Goal: Information Seeking & Learning: Learn about a topic

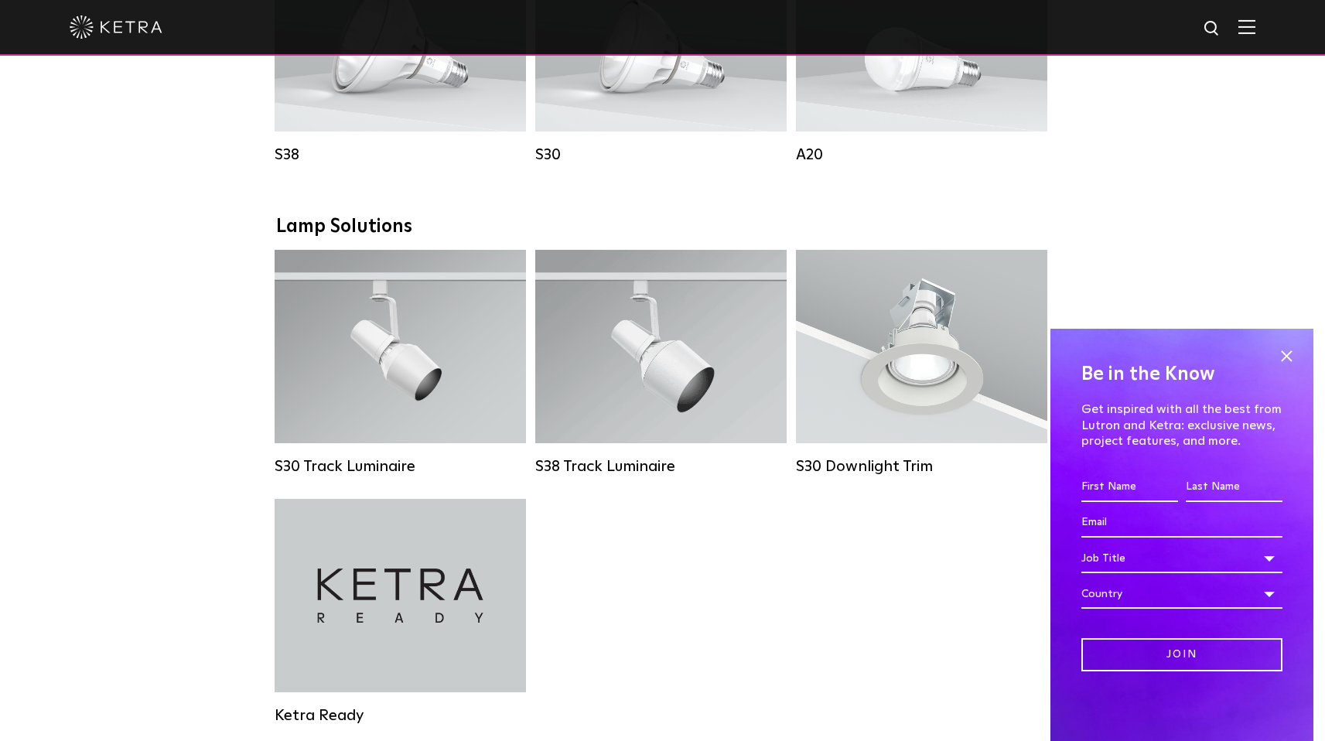
scroll to position [1106, 0]
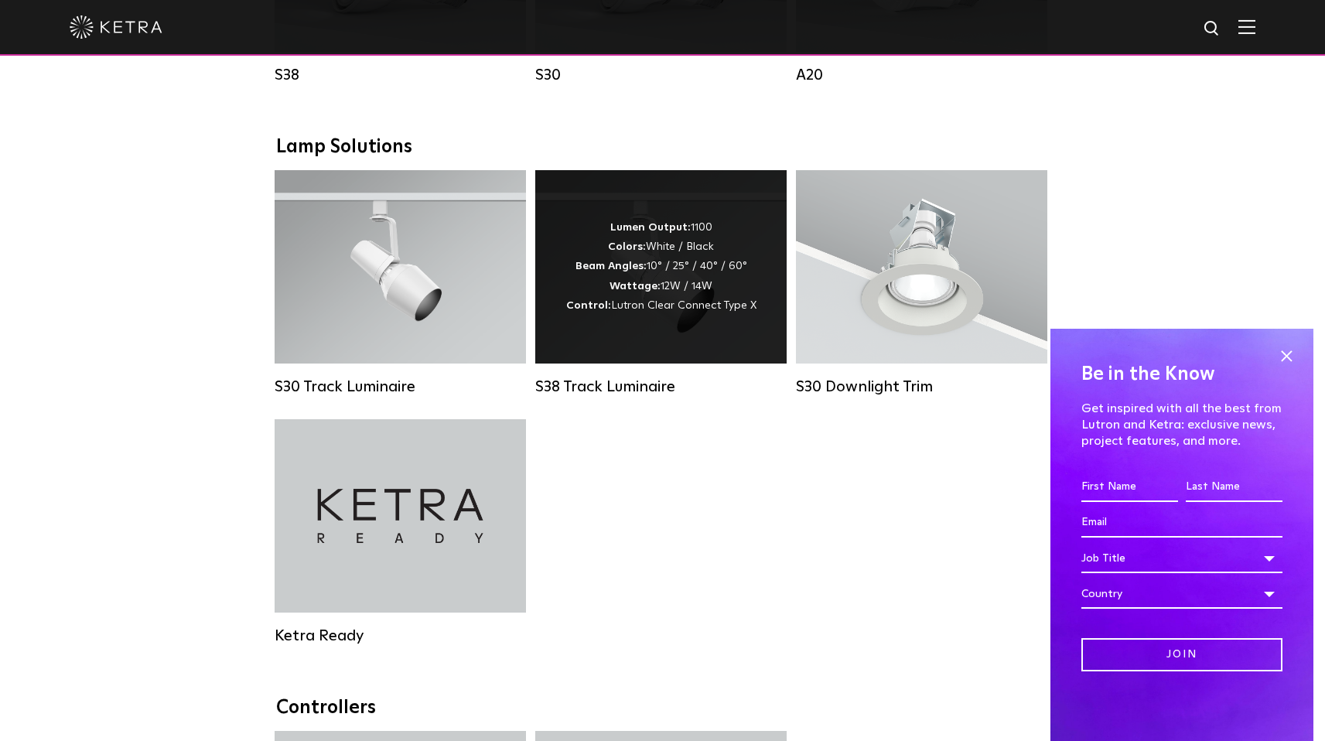
click at [614, 304] on span "Lutron Clear Connect Type X" at bounding box center [683, 305] width 145 height 11
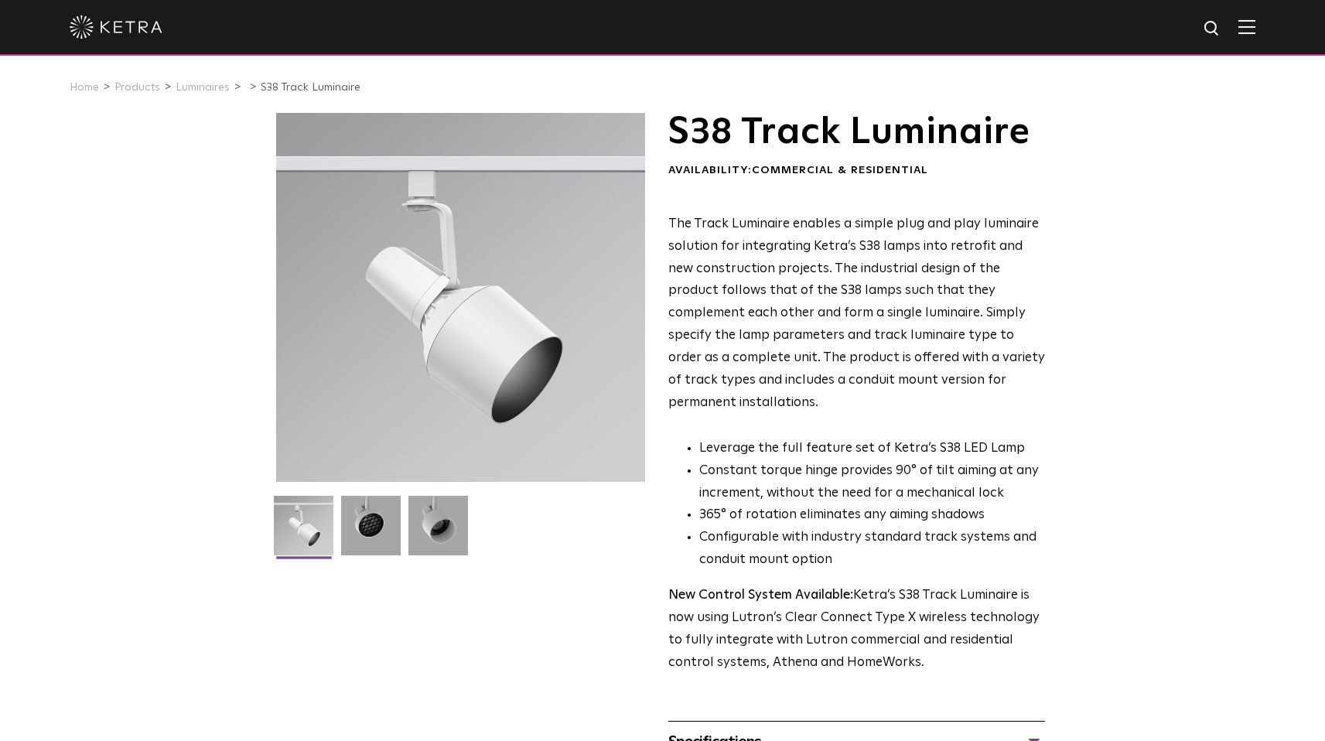
scroll to position [258, 0]
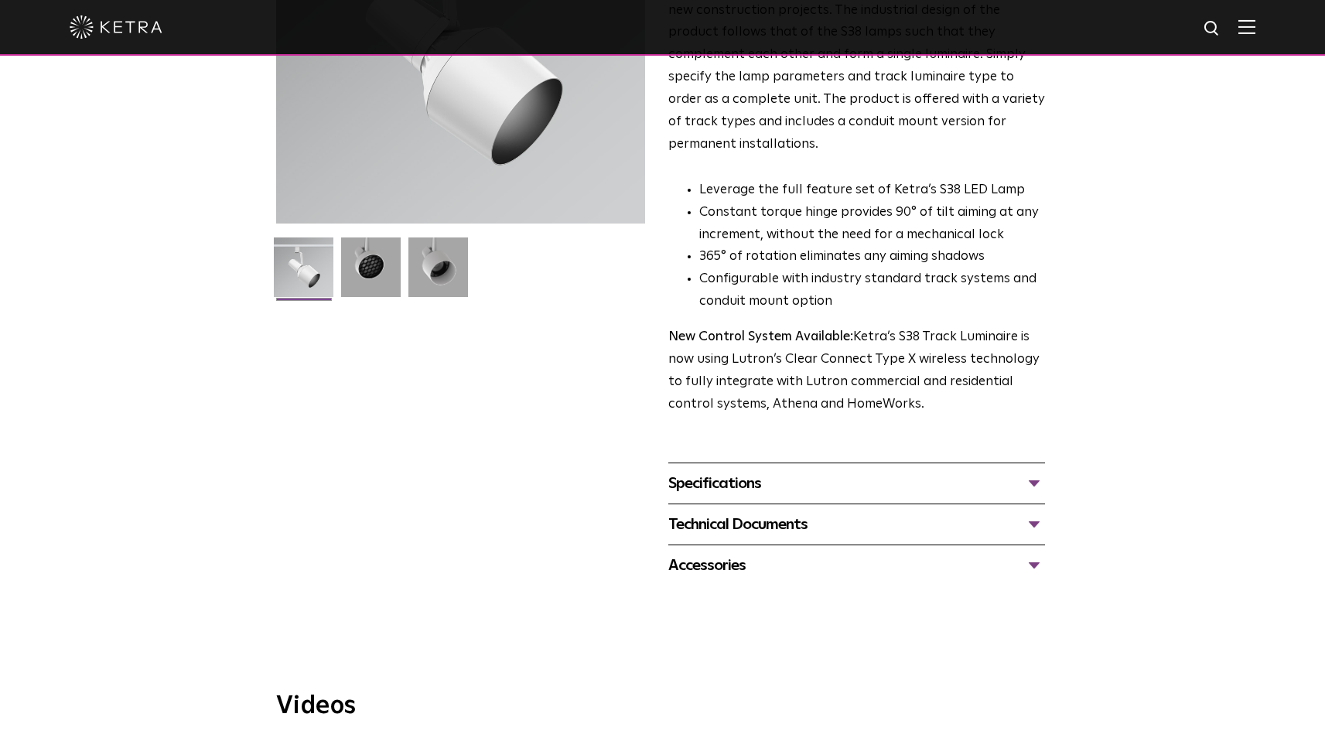
click at [832, 471] on div "Specifications" at bounding box center [856, 483] width 377 height 25
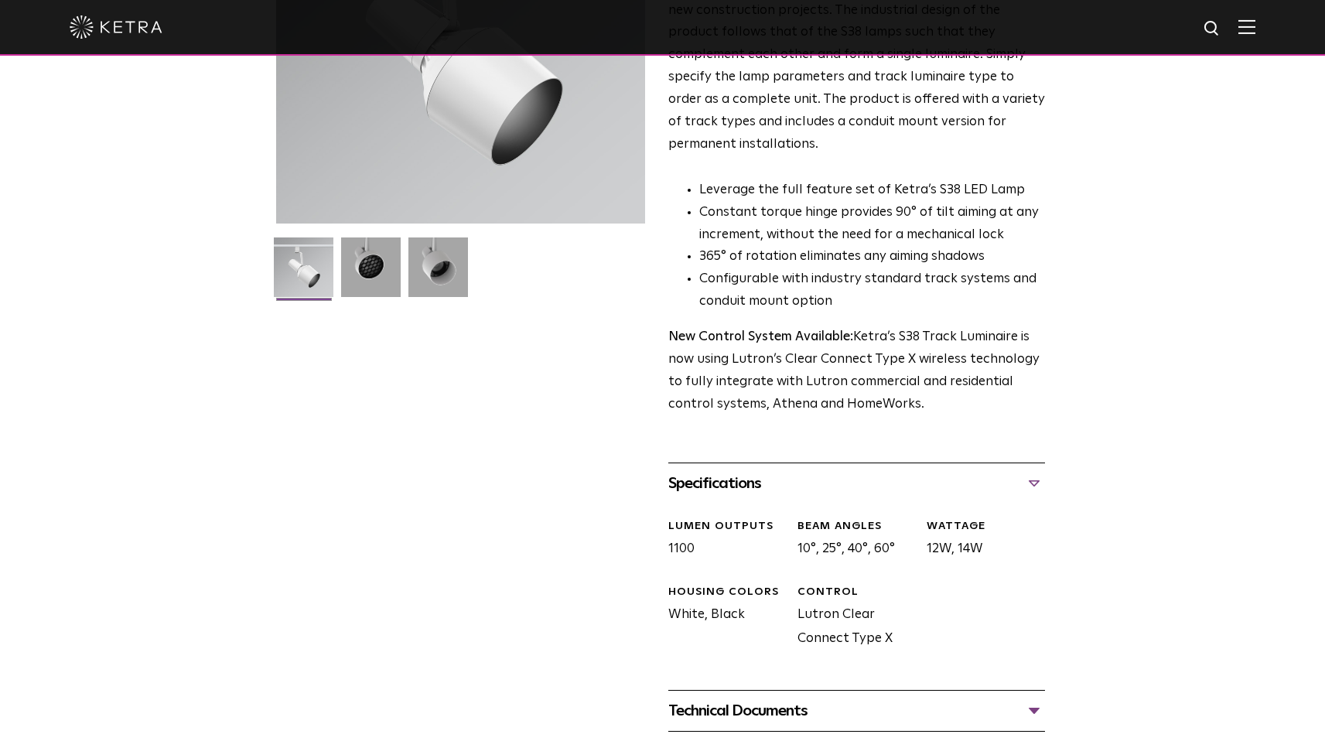
scroll to position [0, 0]
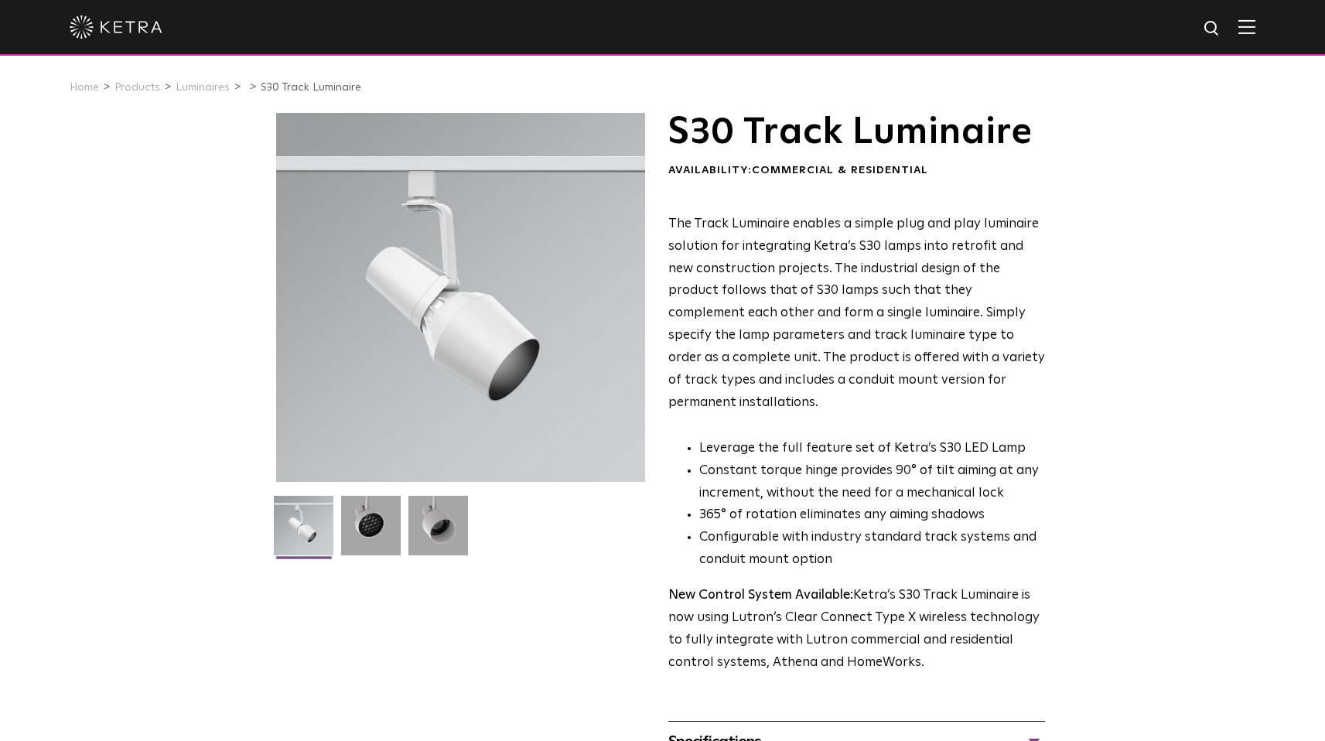
scroll to position [178, 0]
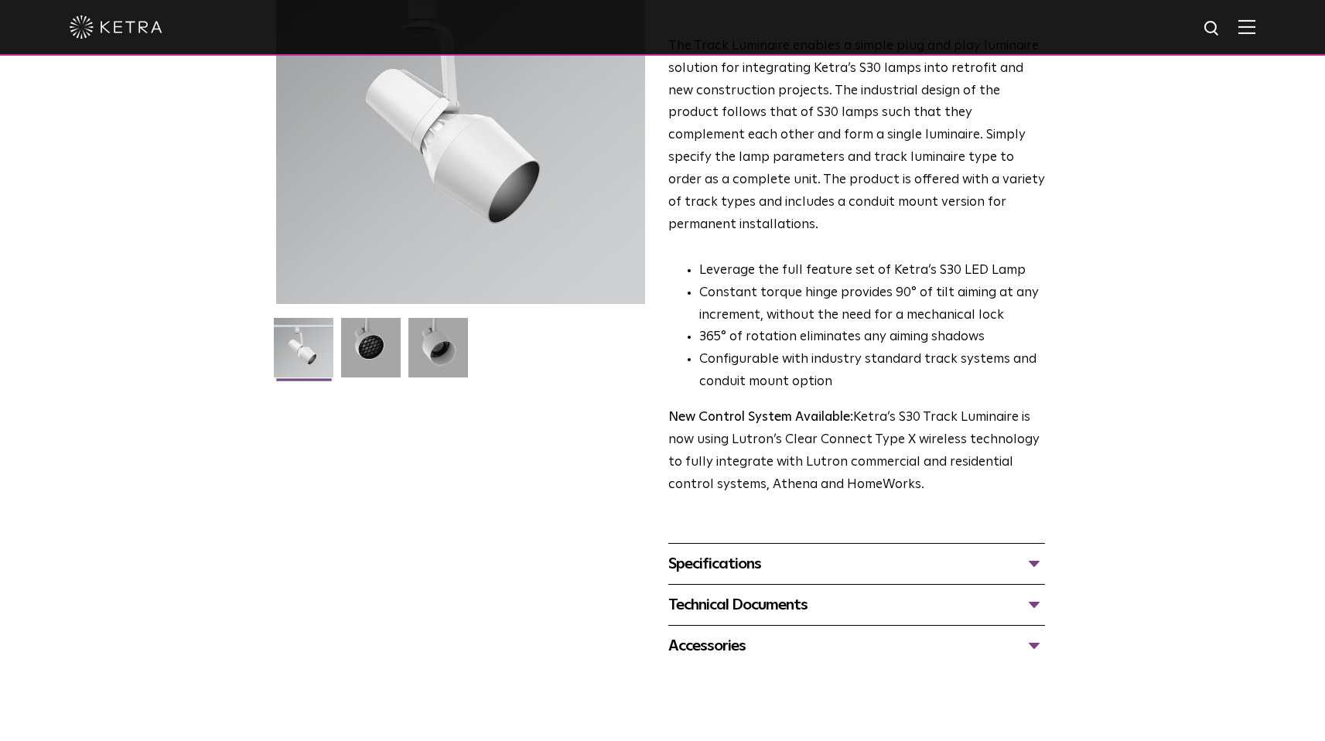
click at [774, 552] on div "Specifications" at bounding box center [856, 564] width 377 height 25
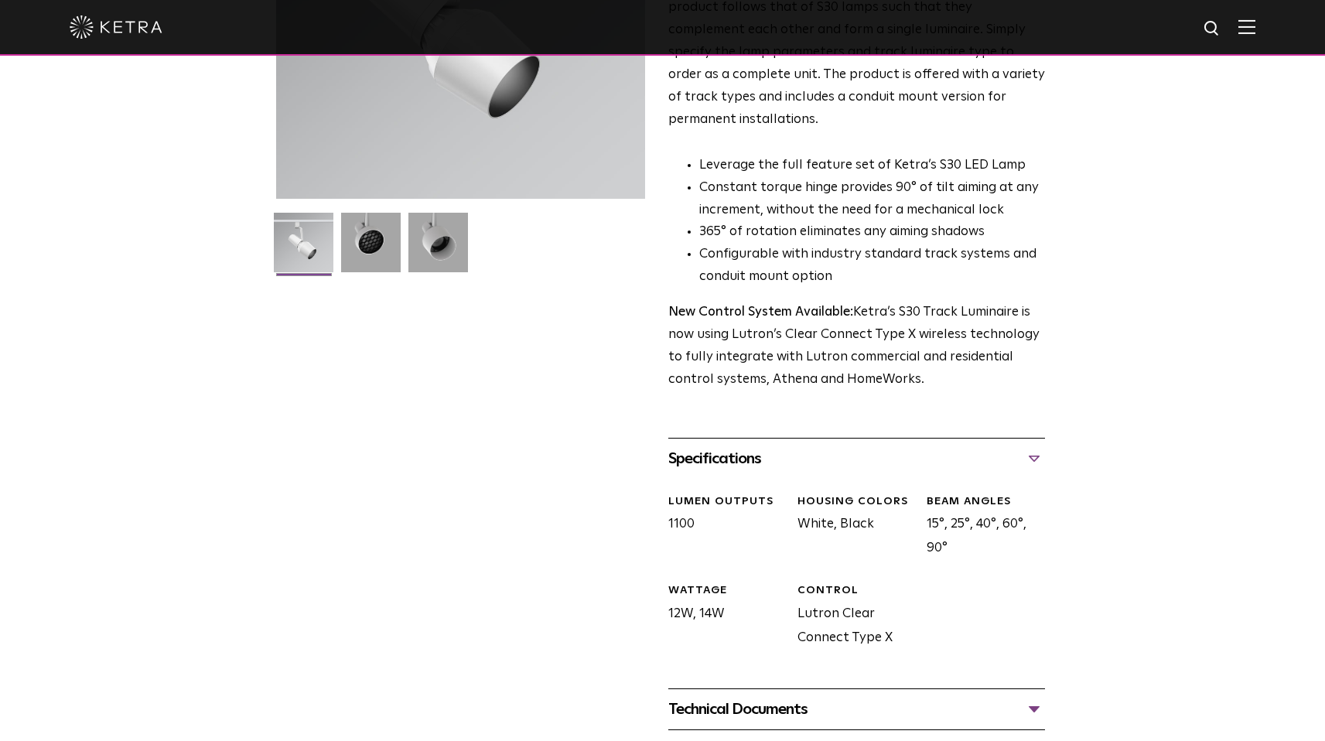
scroll to position [363, 0]
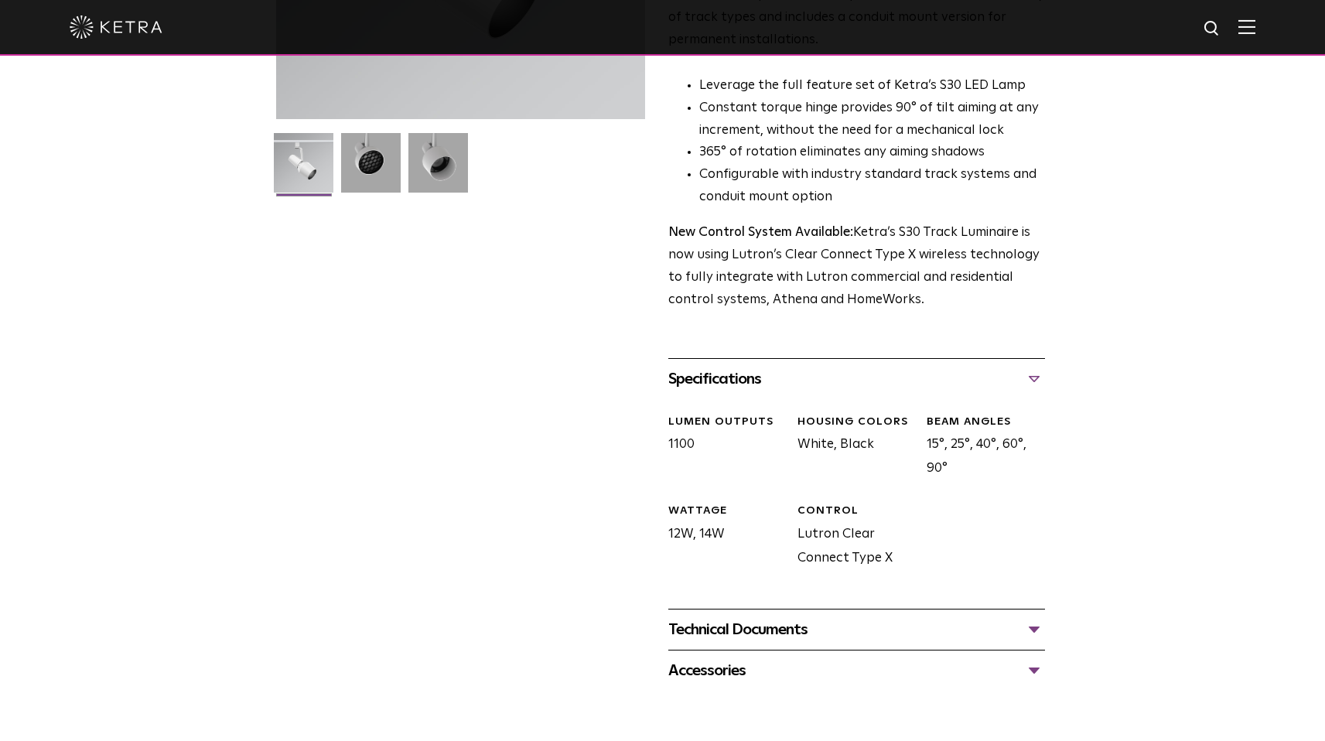
click at [972, 617] on div "Technical Documents" at bounding box center [856, 629] width 377 height 25
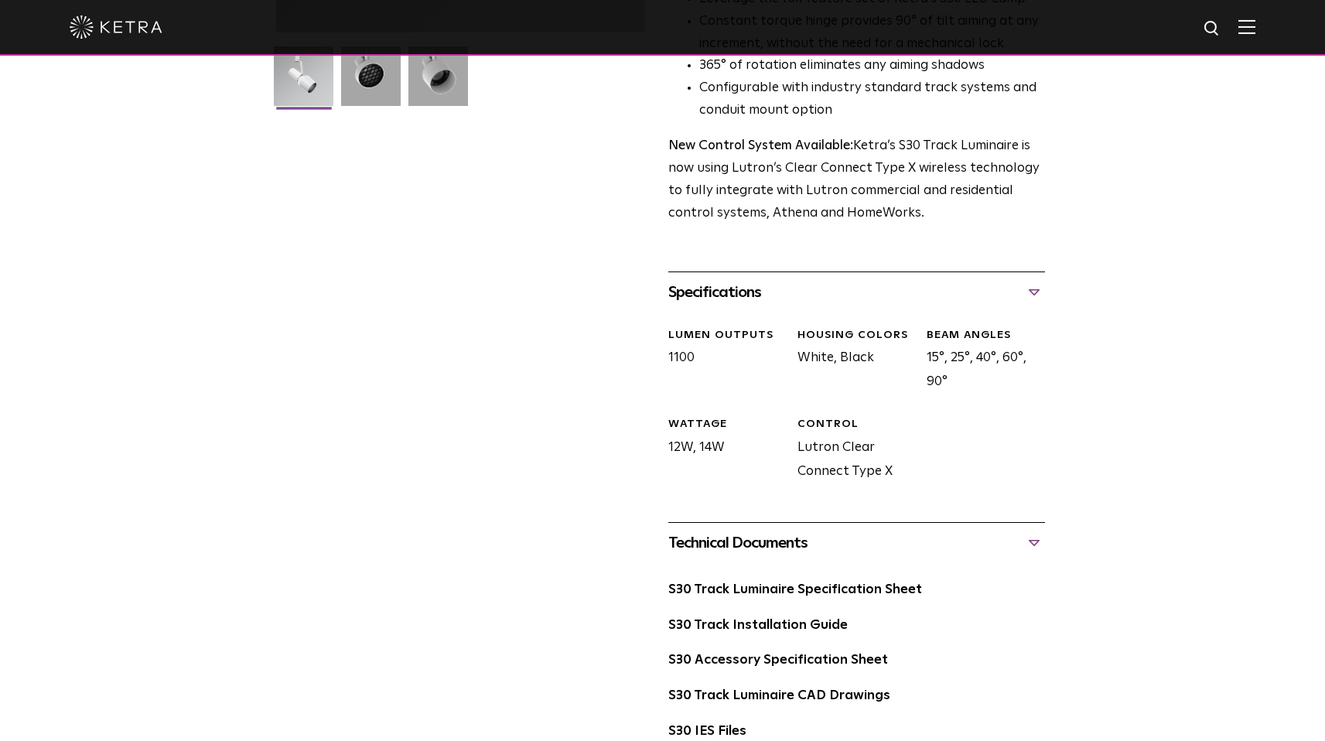
scroll to position [528, 0]
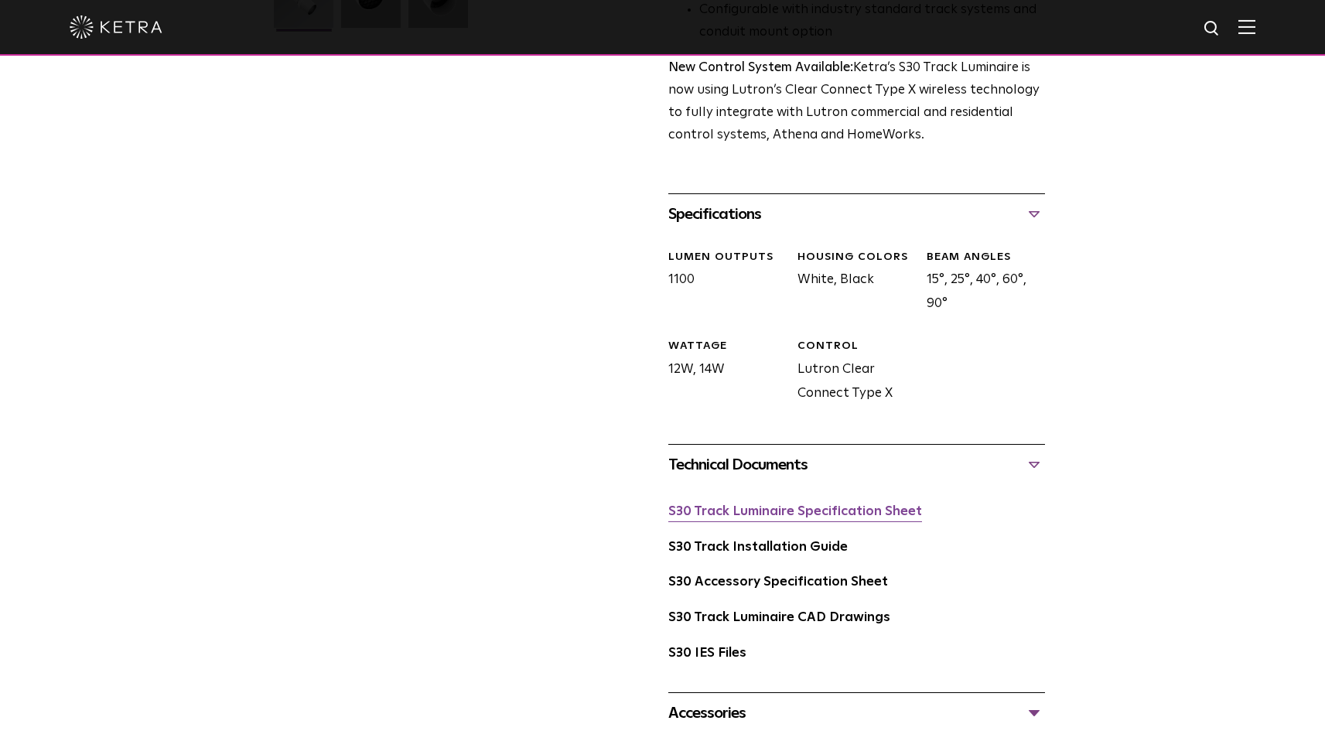
click at [856, 505] on link "S30 Track Luminaire Specification Sheet" at bounding box center [795, 511] width 254 height 13
